Goal: Navigation & Orientation: Find specific page/section

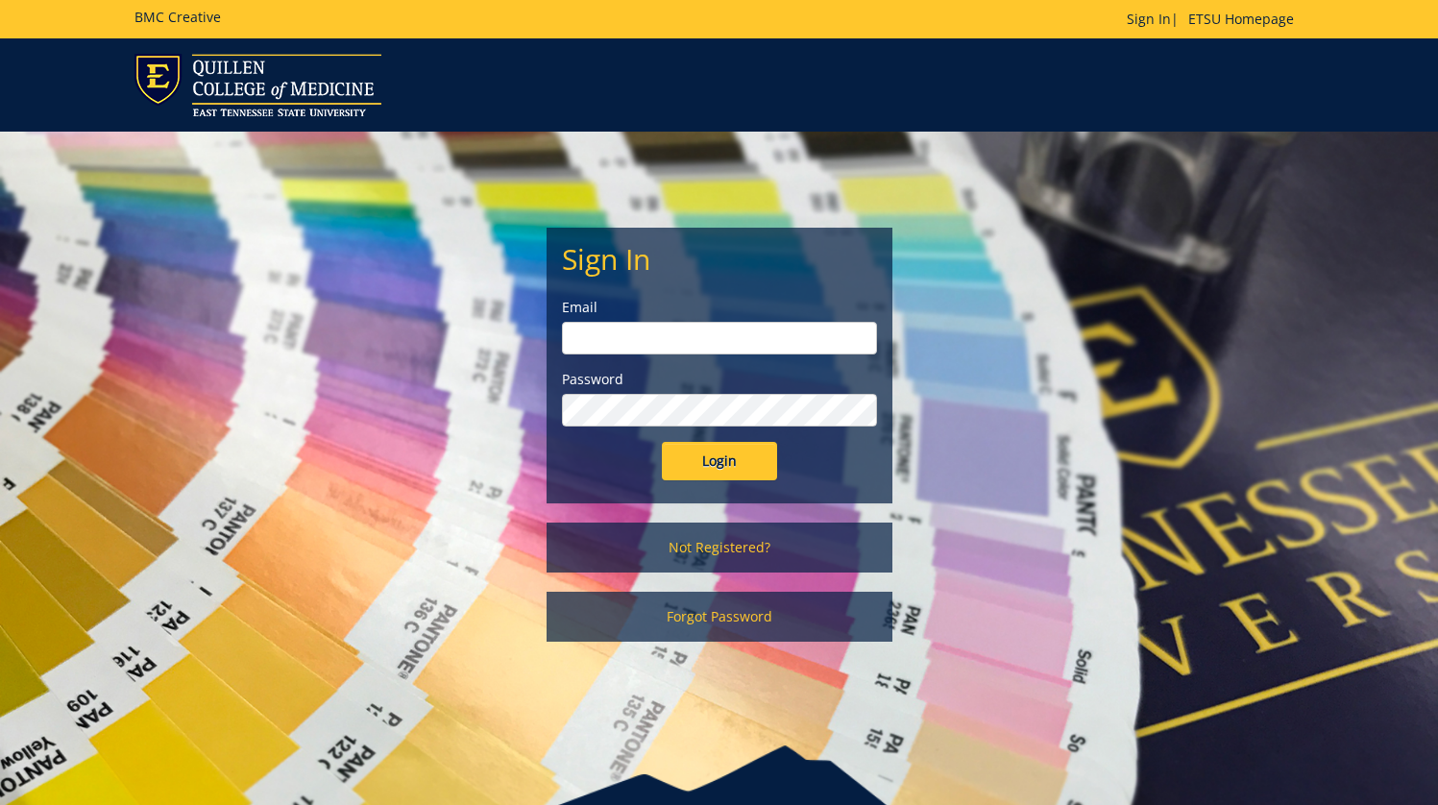
type input "[EMAIL_ADDRESS][DOMAIN_NAME]"
click at [730, 470] on input "Login" at bounding box center [719, 461] width 115 height 38
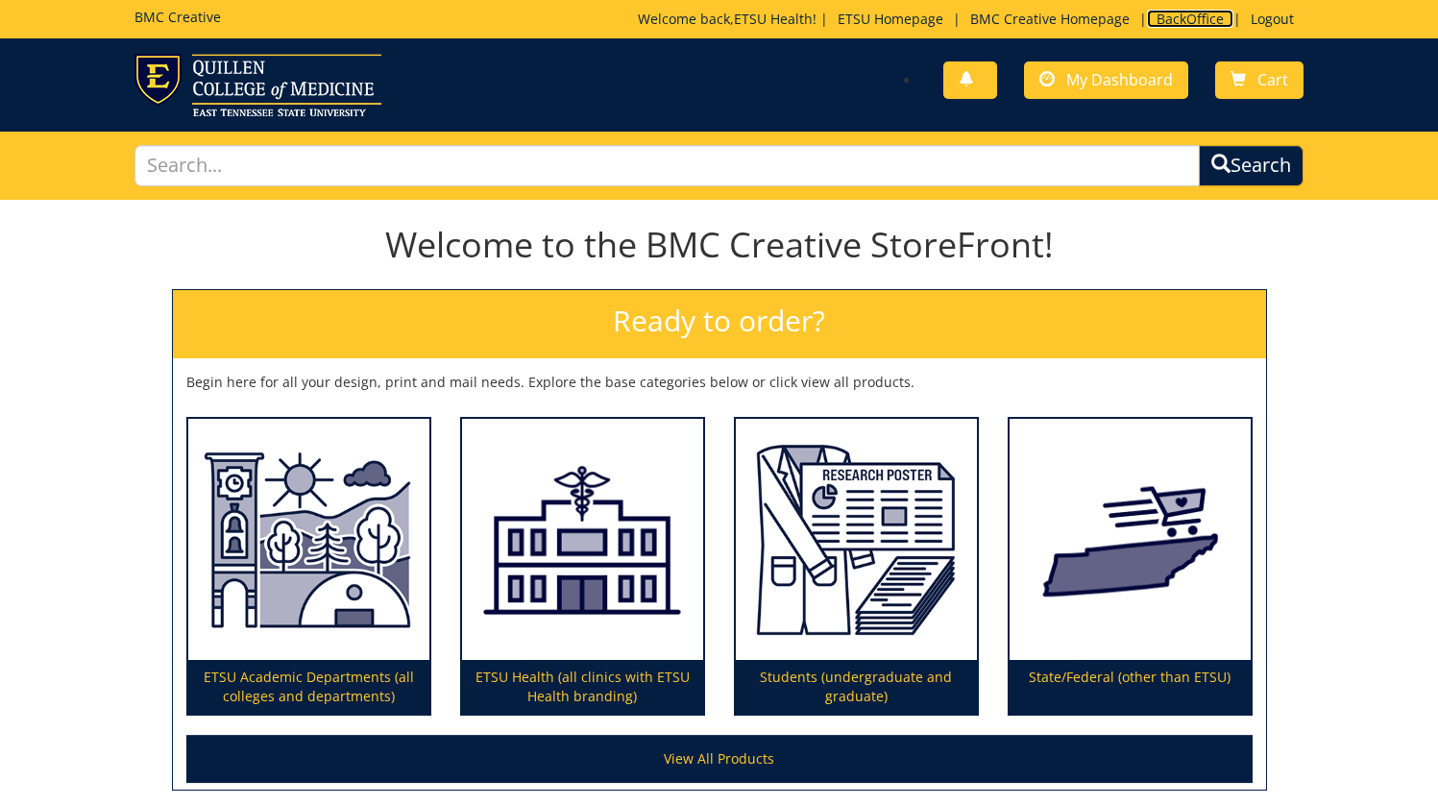
click at [1193, 20] on link "BackOffice" at bounding box center [1190, 19] width 86 height 18
